Goal: Information Seeking & Learning: Compare options

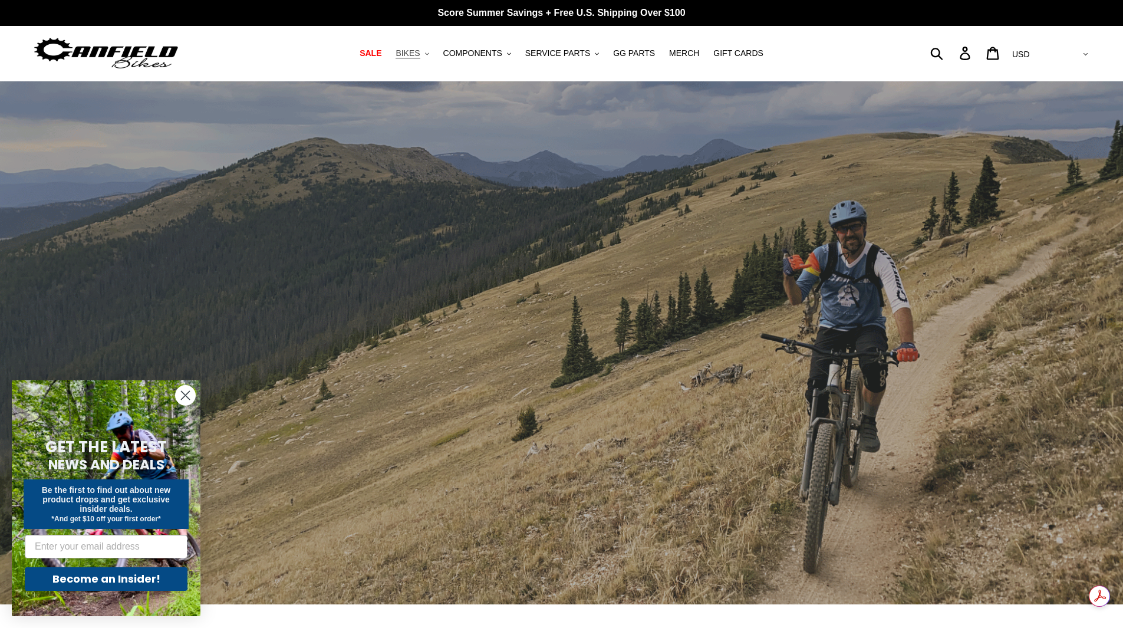
click at [420, 54] on span "BIKES" at bounding box center [407, 53] width 24 height 10
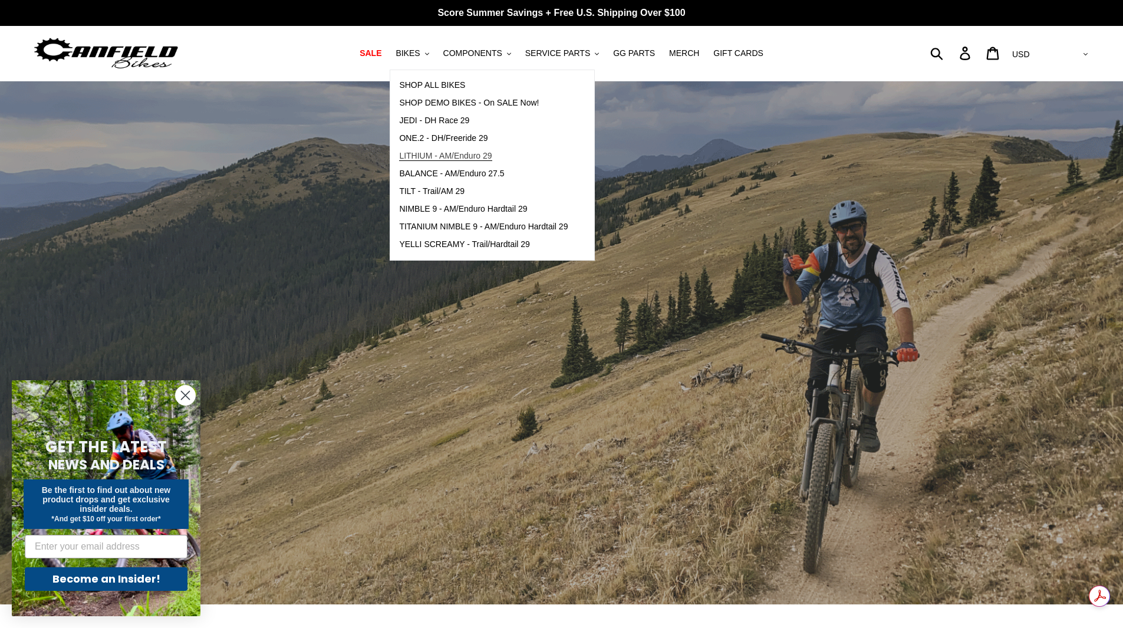
click at [460, 161] on span "LITHIUM - AM/Enduro 29" at bounding box center [445, 156] width 93 height 10
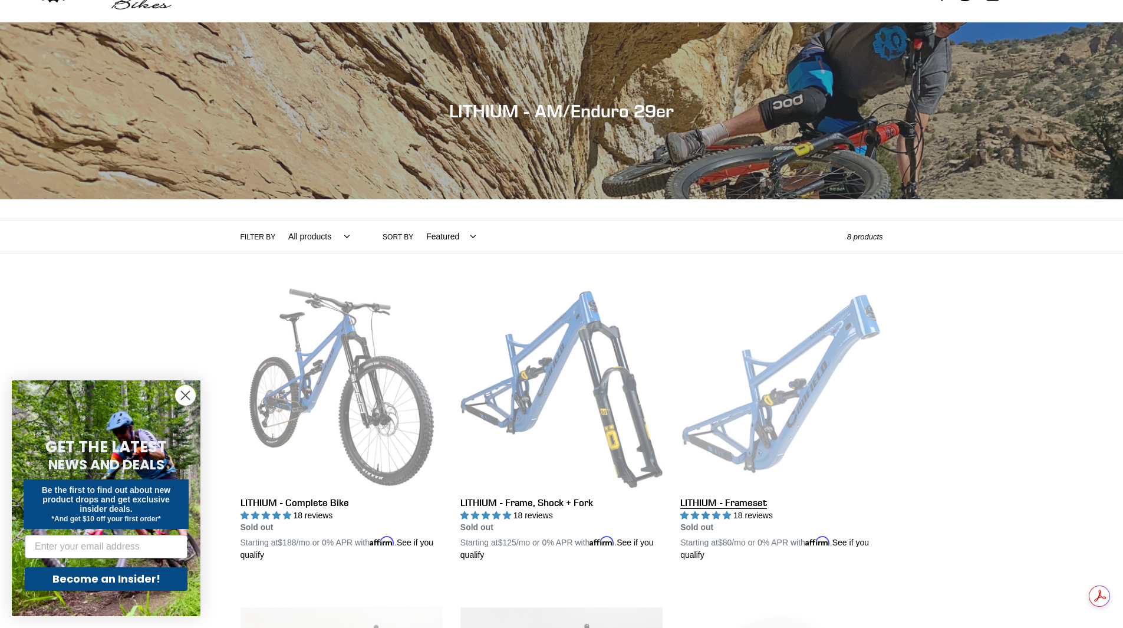
click at [724, 503] on link "LITHIUM - Frameset" at bounding box center [781, 424] width 202 height 276
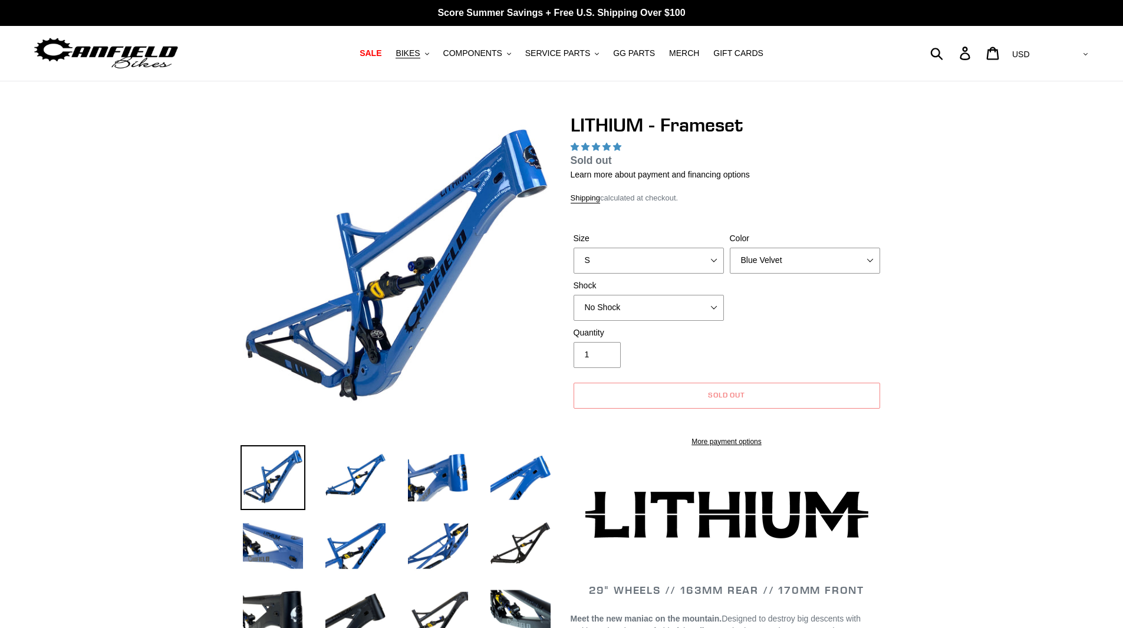
select select "highest-rating"
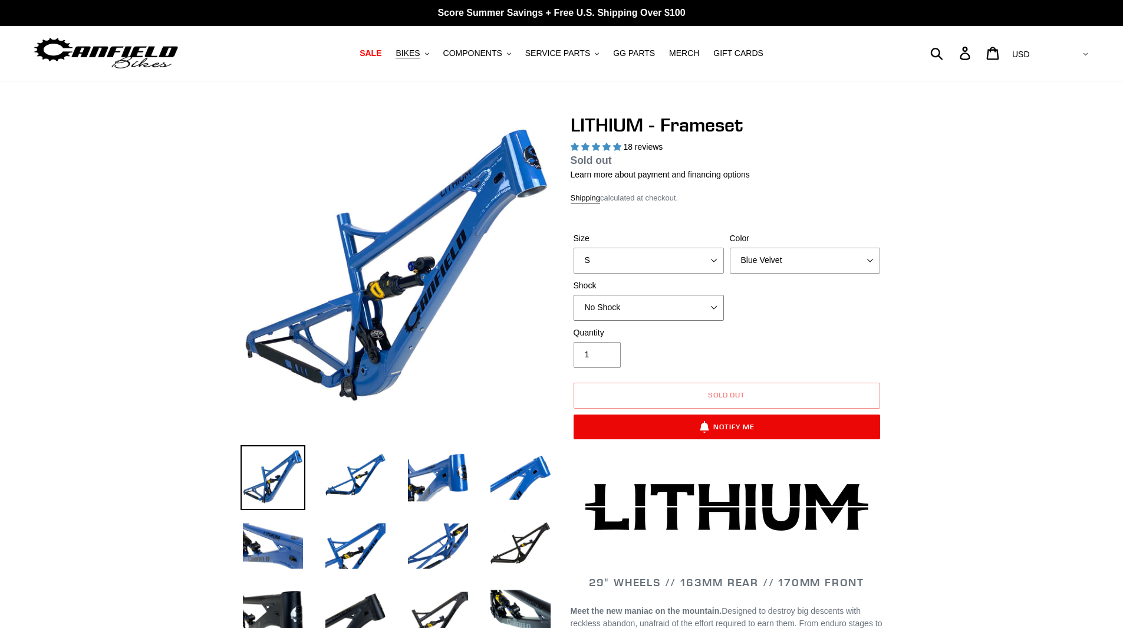
click at [692, 303] on select "No Shock Öhlins TTX2 Air Cane Creek DB Kitsuma Air Fox FLOAT X2 Factory Cane Cr…" at bounding box center [648, 308] width 150 height 26
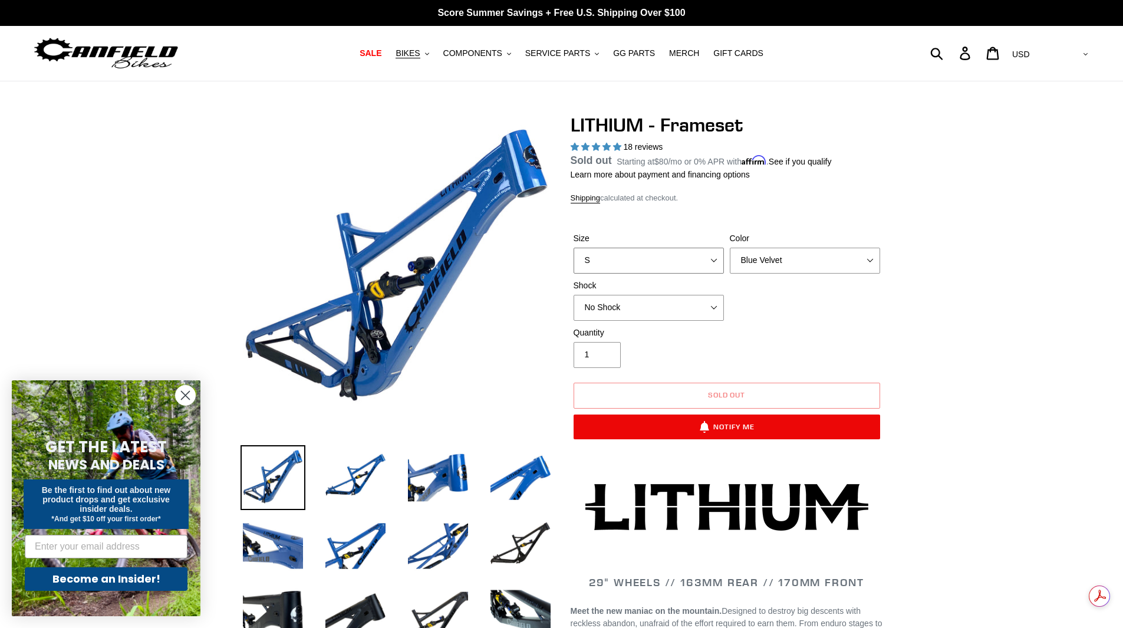
click at [683, 259] on select "S M L XL" at bounding box center [648, 261] width 150 height 26
click at [573, 261] on select "S M L XL" at bounding box center [648, 261] width 150 height 26
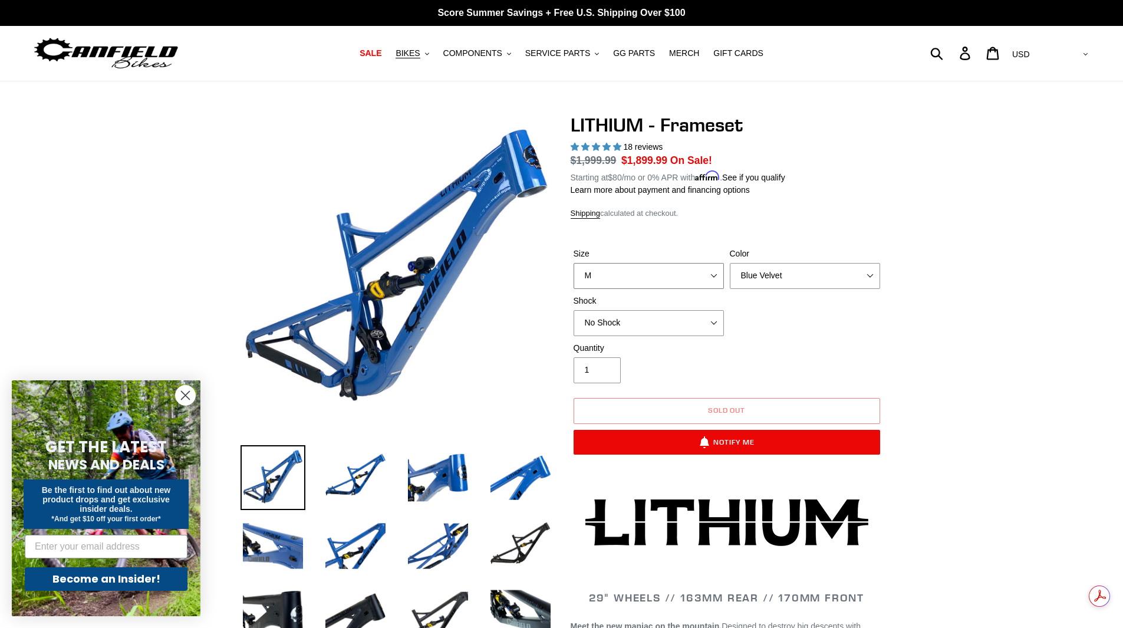
click at [682, 285] on select "S M L XL" at bounding box center [648, 276] width 150 height 26
select select "XL"
click at [573, 263] on select "S M L XL" at bounding box center [648, 276] width 150 height 26
click at [420, 58] on span "BIKES" at bounding box center [407, 53] width 24 height 10
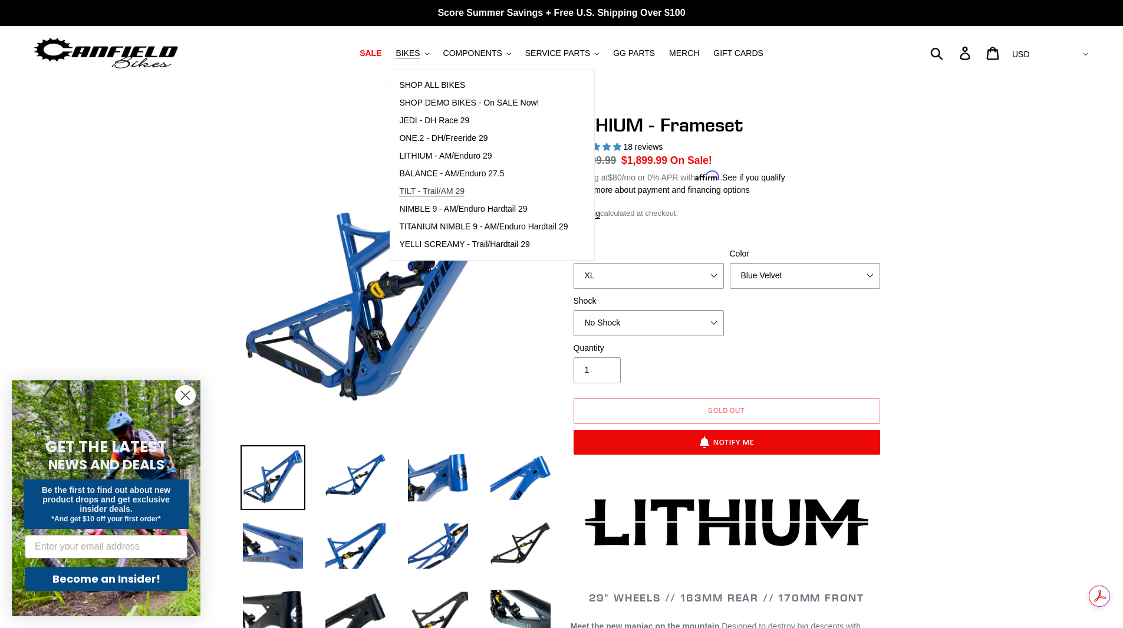
click at [441, 195] on span "TILT - Trail/AM 29" at bounding box center [431, 191] width 65 height 10
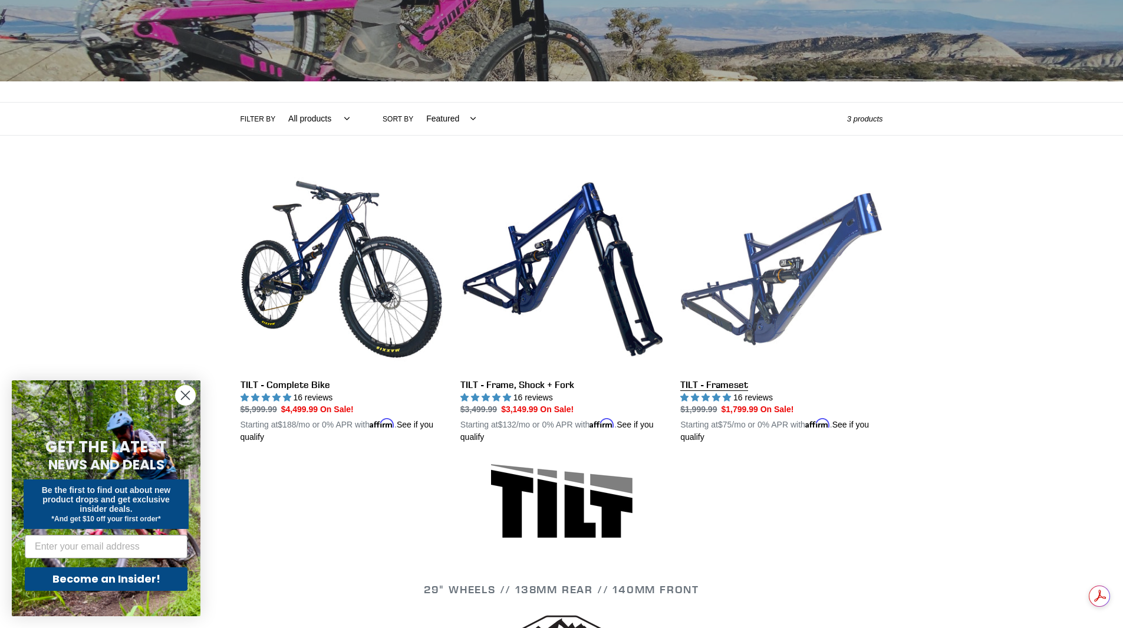
click at [713, 380] on link "TILT - Frameset" at bounding box center [781, 306] width 202 height 276
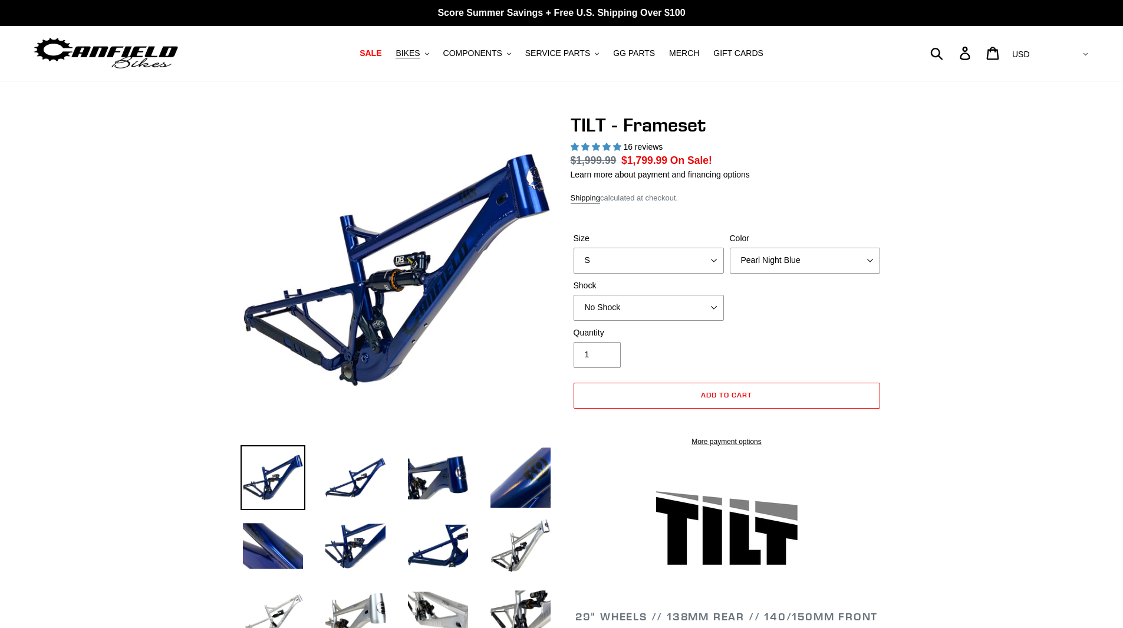
select select "highest-rating"
click at [663, 259] on select "S M L XL" at bounding box center [648, 261] width 150 height 26
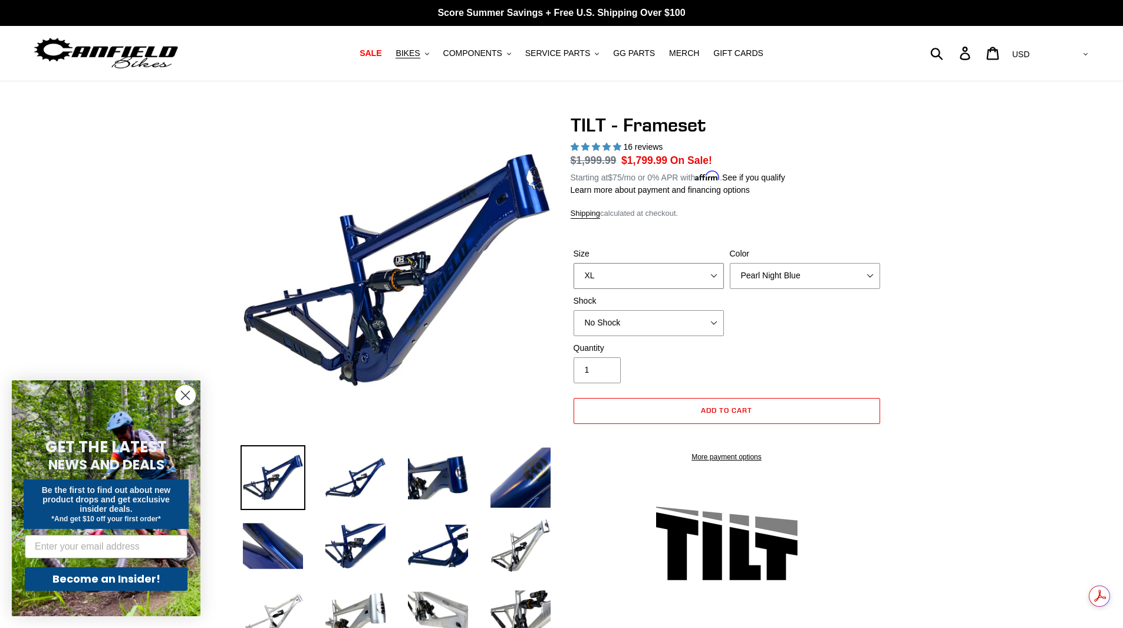
click at [573, 263] on select "S M L XL" at bounding box center [648, 276] width 150 height 26
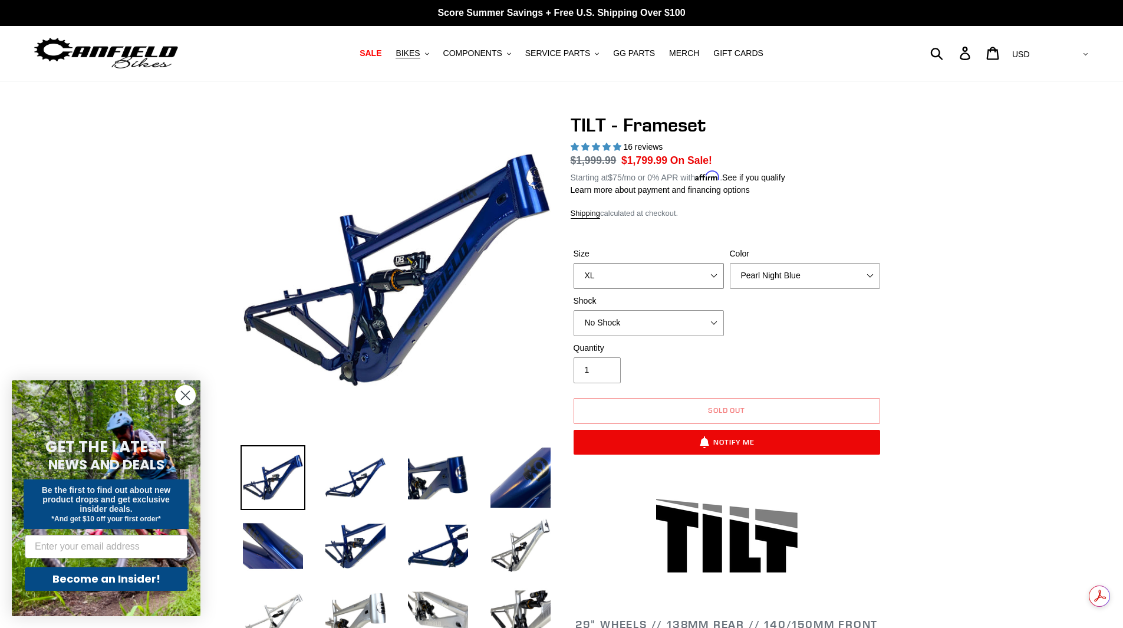
click at [679, 271] on select "S M L XL" at bounding box center [648, 276] width 150 height 26
click at [573, 263] on select "S M L XL" at bounding box center [648, 276] width 150 height 26
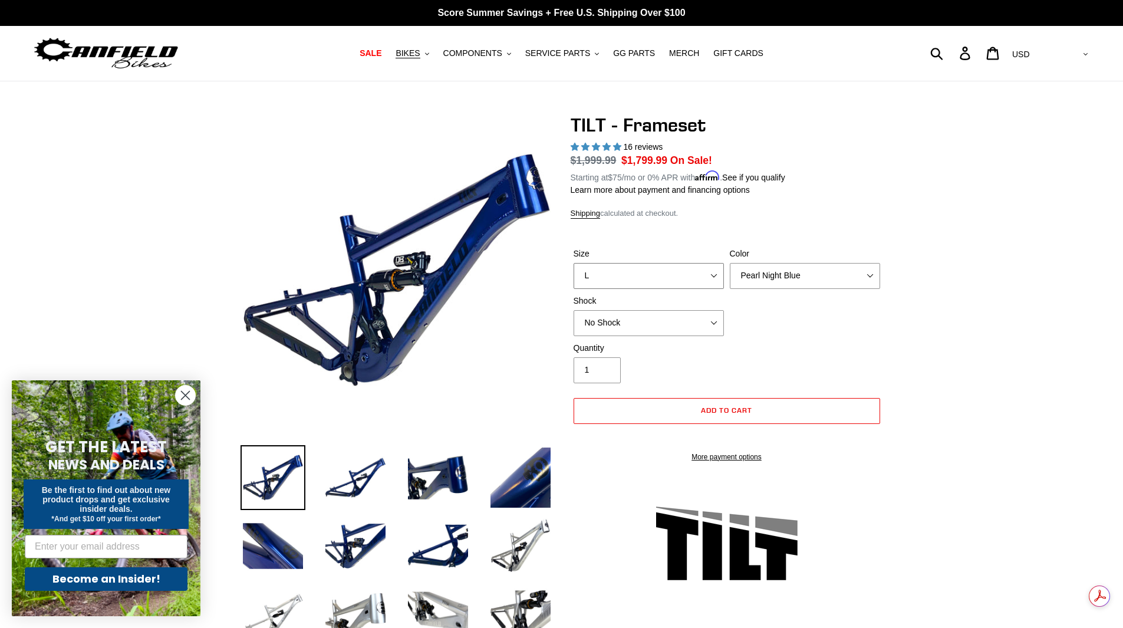
click at [677, 279] on select "S M L XL" at bounding box center [648, 276] width 150 height 26
click at [573, 263] on select "S M L XL" at bounding box center [648, 276] width 150 height 26
click at [677, 282] on select "S M L XL" at bounding box center [648, 276] width 150 height 26
select select "S"
click at [573, 263] on select "S M L XL" at bounding box center [648, 276] width 150 height 26
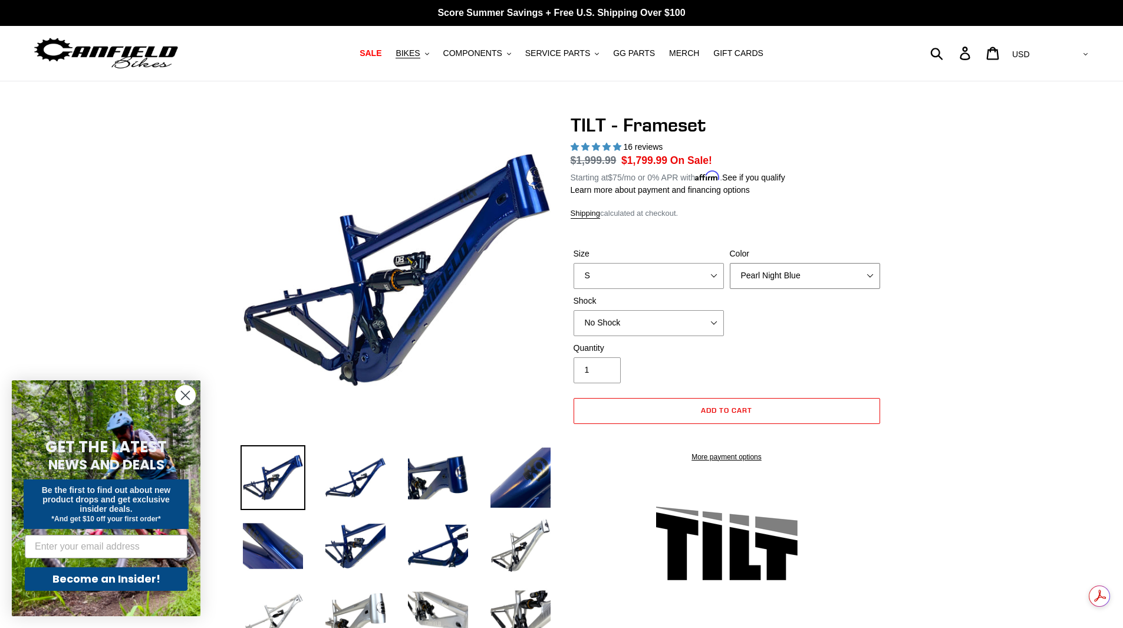
click at [766, 282] on select "Pearl Night Blue Stealth Silver" at bounding box center [805, 276] width 150 height 26
select select "Stealth Silver"
click at [730, 263] on select "Pearl Night Blue Stealth Silver" at bounding box center [805, 276] width 150 height 26
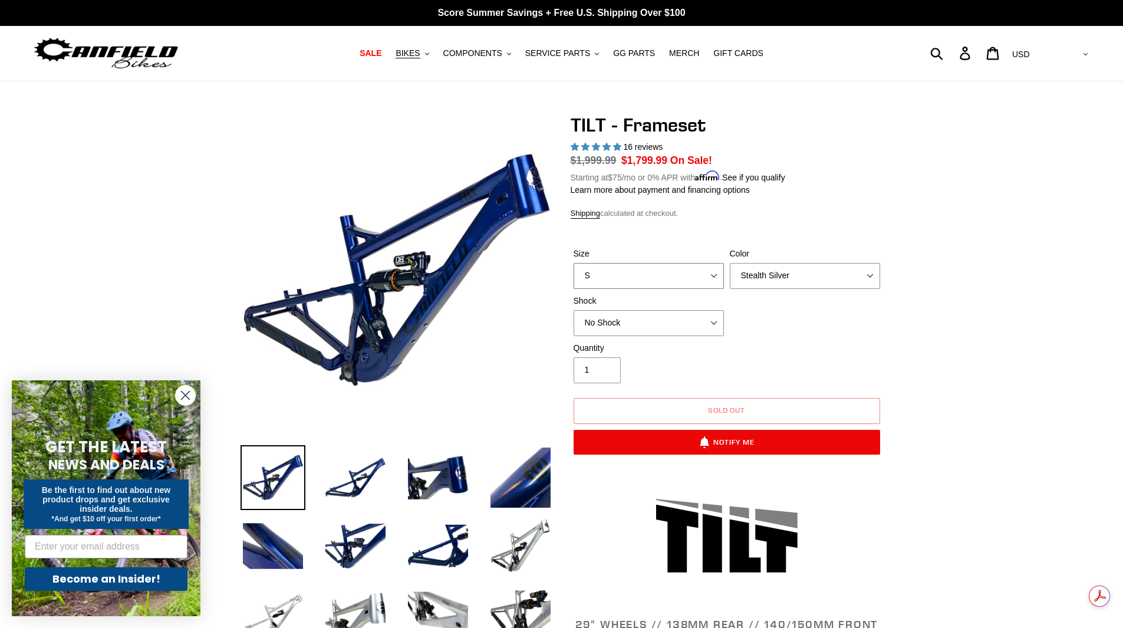
click at [681, 276] on select "S M L XL" at bounding box center [648, 276] width 150 height 26
click at [573, 263] on select "S M L XL" at bounding box center [648, 276] width 150 height 26
drag, startPoint x: 681, startPoint y: 286, endPoint x: 681, endPoint y: 314, distance: 27.1
click at [681, 314] on div "Size S M L XL Color Pearl Night Blue Stealth Silver Shock No Shock Cane Creek D…" at bounding box center [727, 295] width 312 height 94
click at [573, 263] on select "S M L XL" at bounding box center [648, 276] width 150 height 26
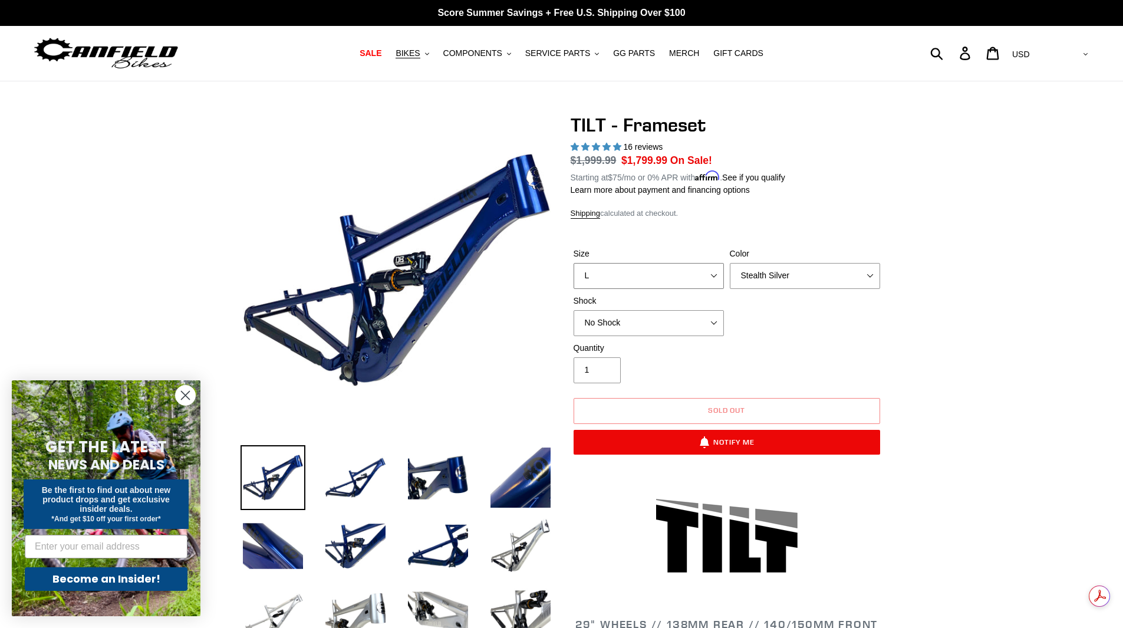
click at [679, 282] on select "S M L XL" at bounding box center [648, 276] width 150 height 26
select select "XL"
click at [573, 263] on select "S M L XL" at bounding box center [648, 276] width 150 height 26
click at [769, 347] on div "Quantity 1" at bounding box center [727, 365] width 312 height 47
